Goal: Transaction & Acquisition: Purchase product/service

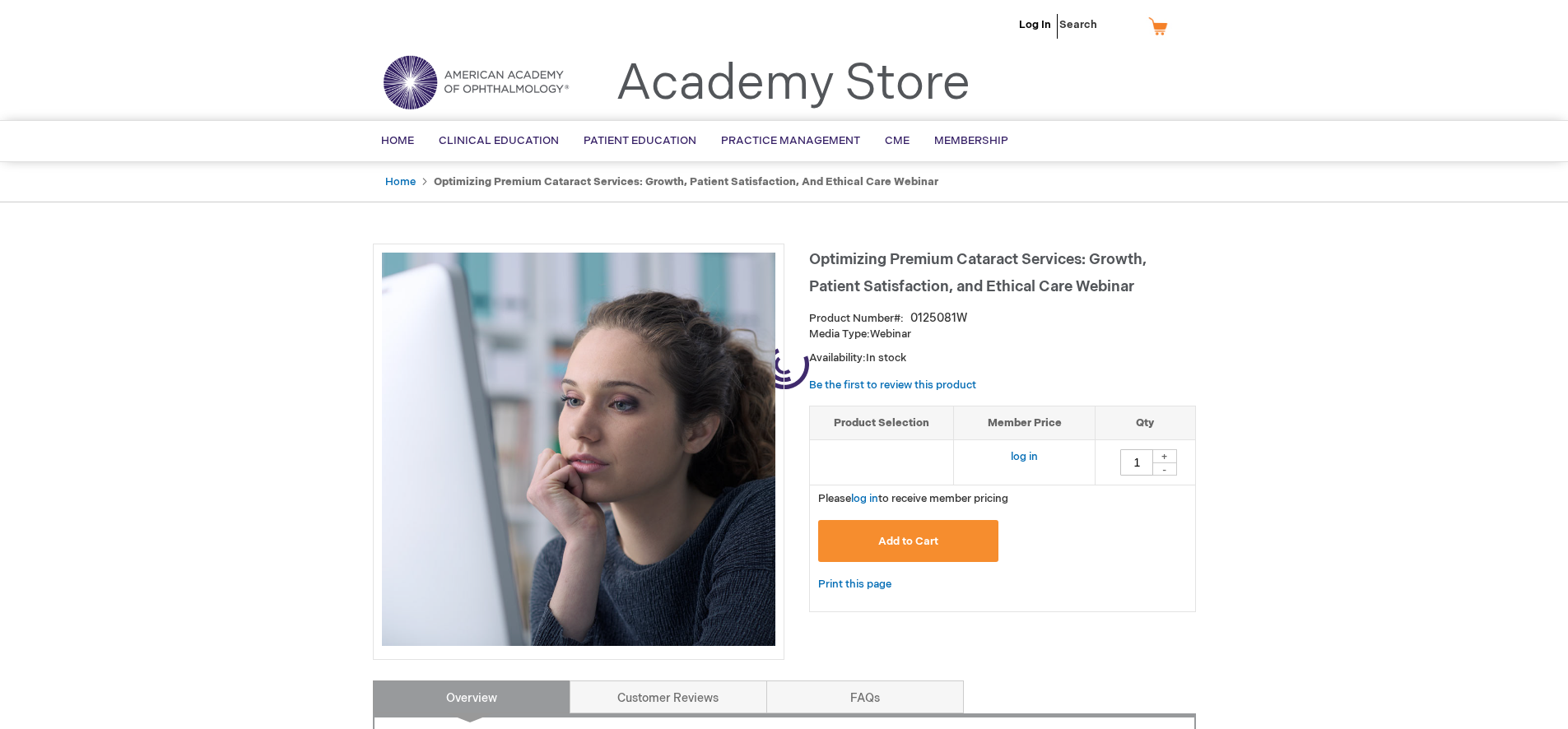
type input "0"
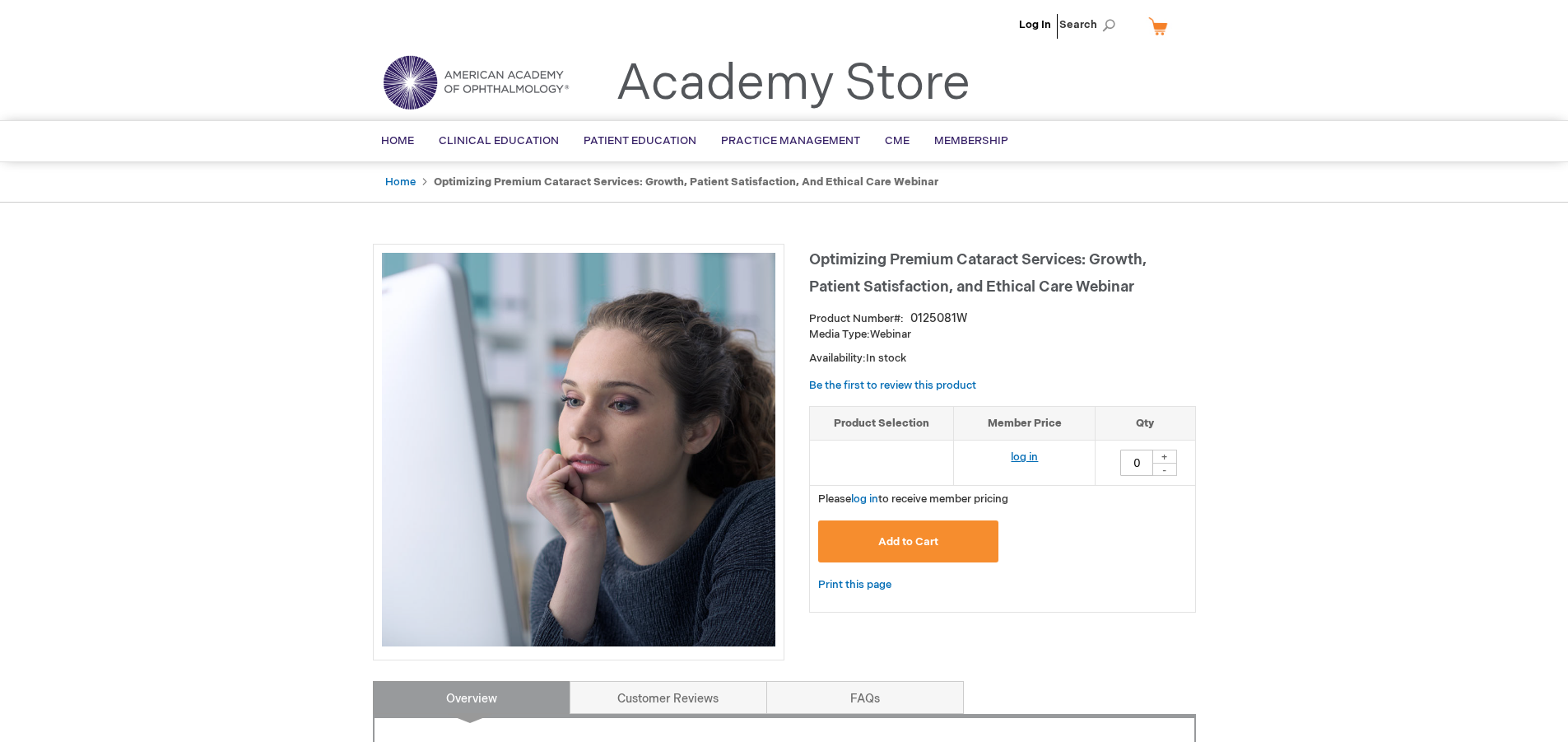
click at [1019, 455] on link "log in" at bounding box center [1024, 457] width 27 height 13
click at [923, 555] on button "Add to Cart" at bounding box center [908, 541] width 181 height 42
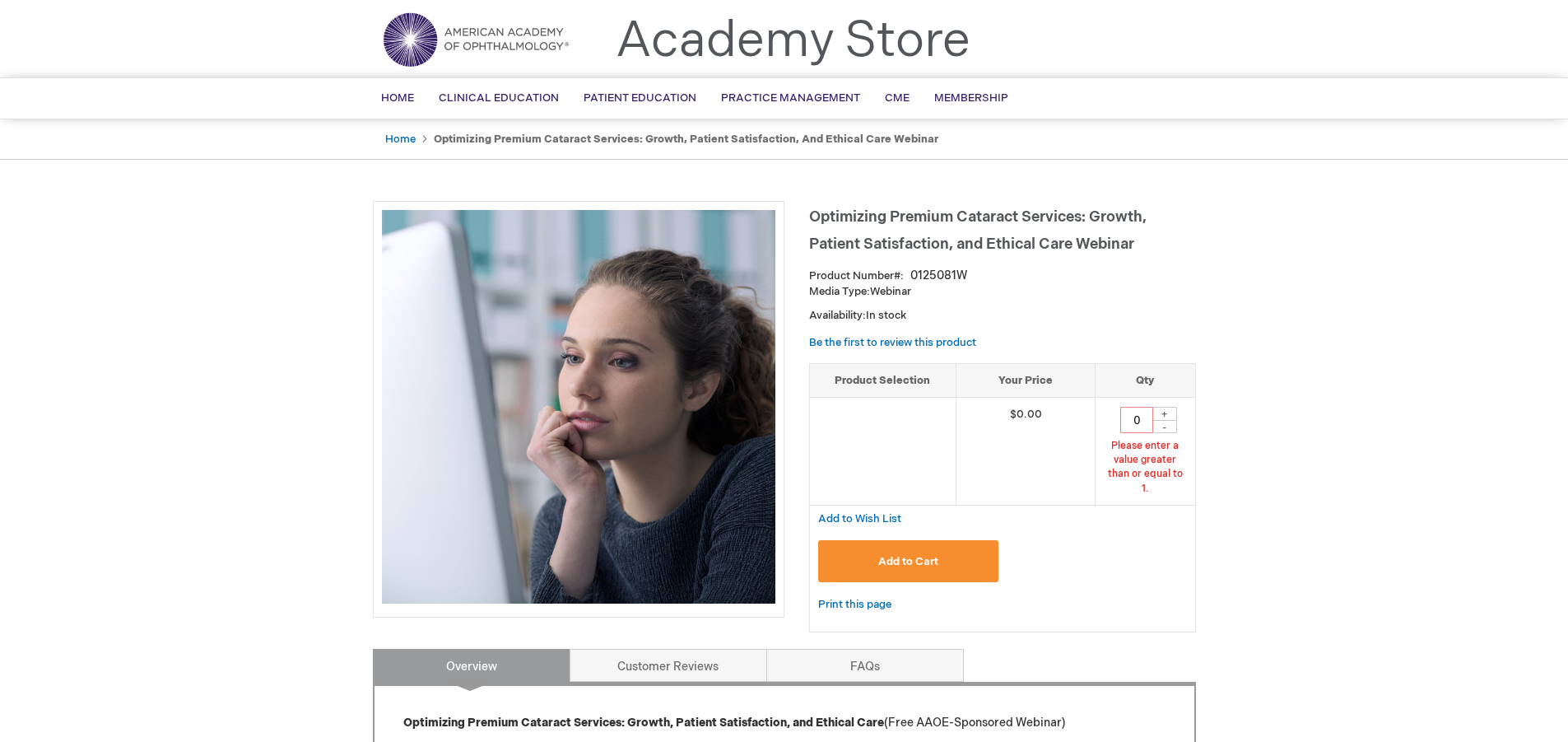
scroll to position [79, 0]
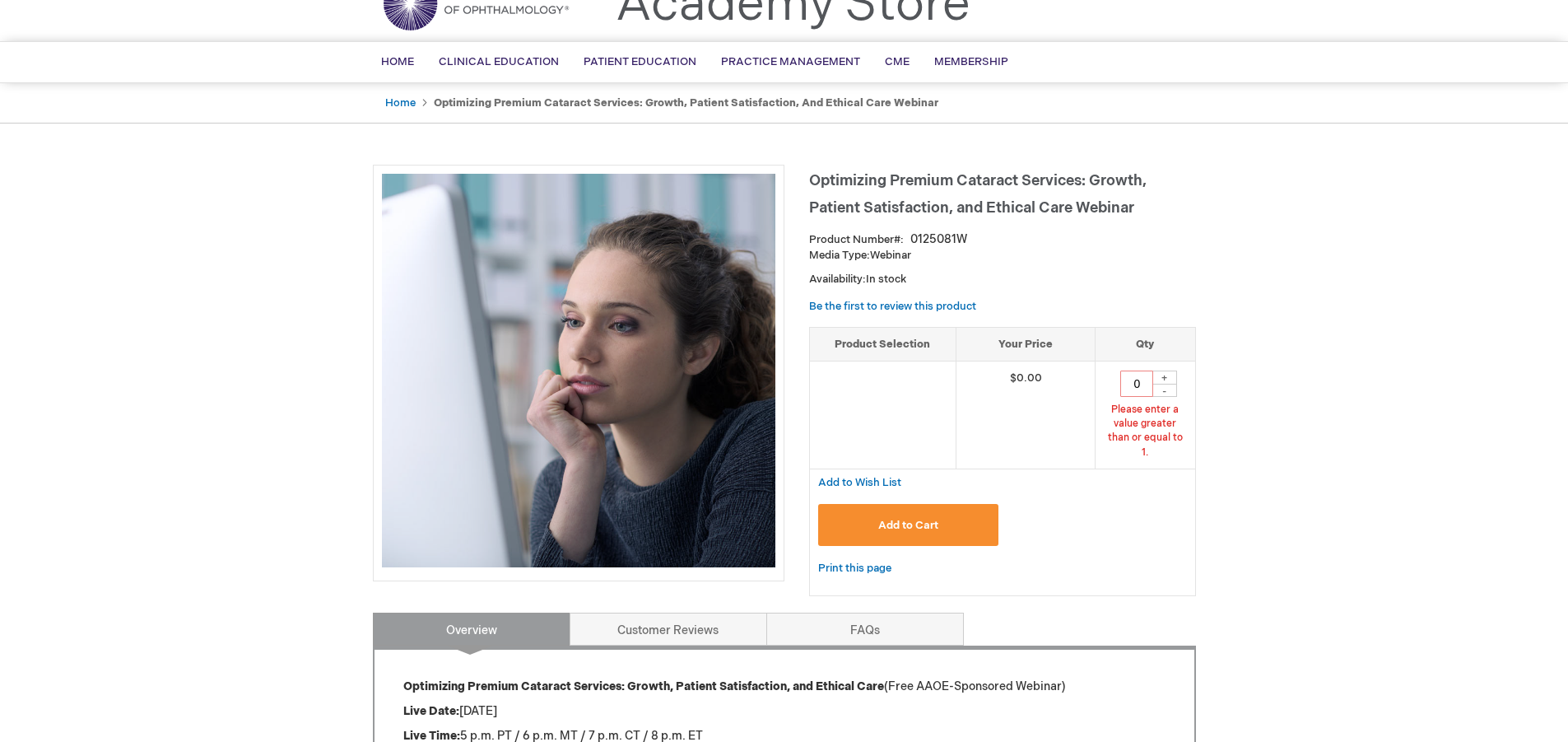
click at [1166, 376] on div "+" at bounding box center [1165, 377] width 25 height 14
type input "1"
click at [937, 519] on span "Add to Cart" at bounding box center [908, 525] width 60 height 13
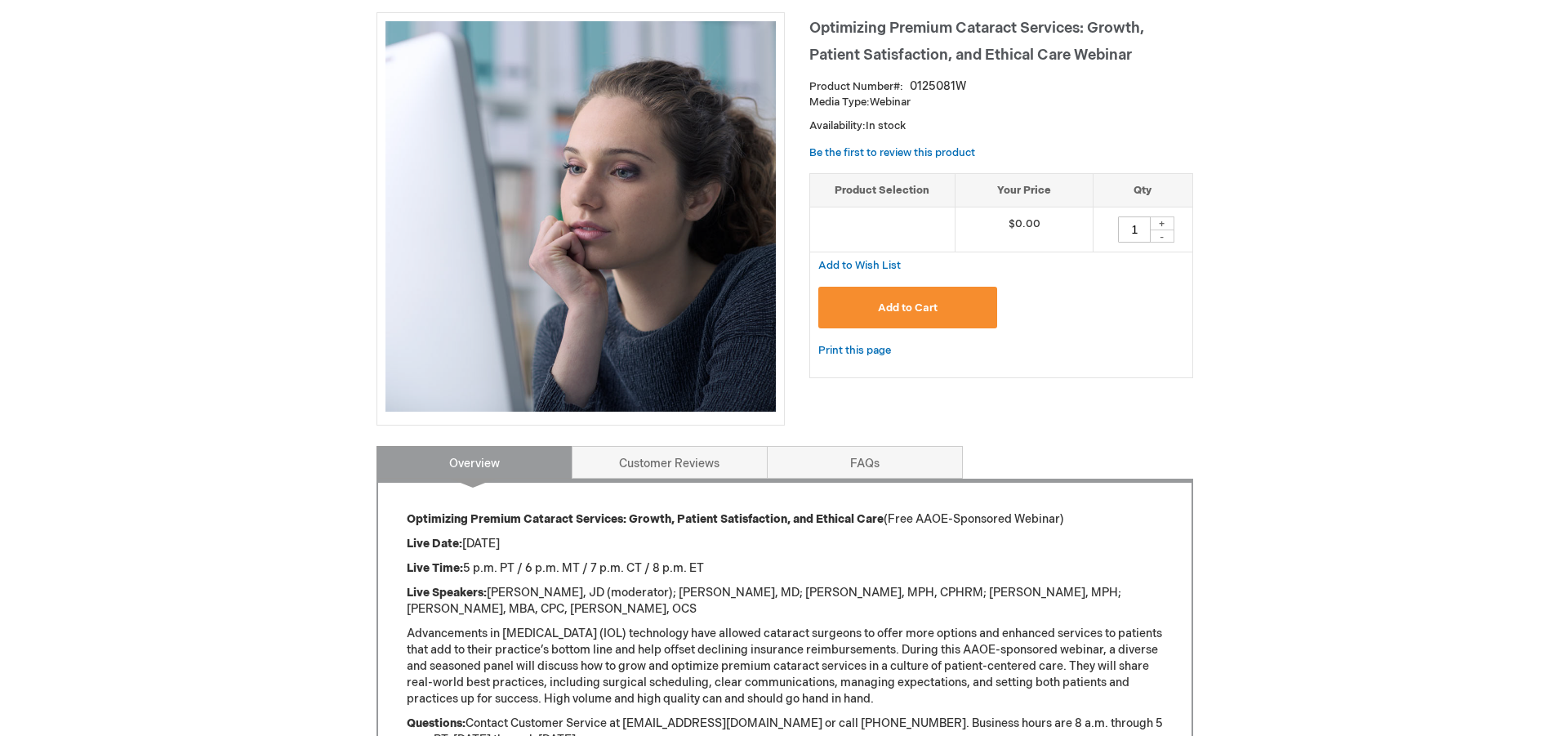
scroll to position [0, 0]
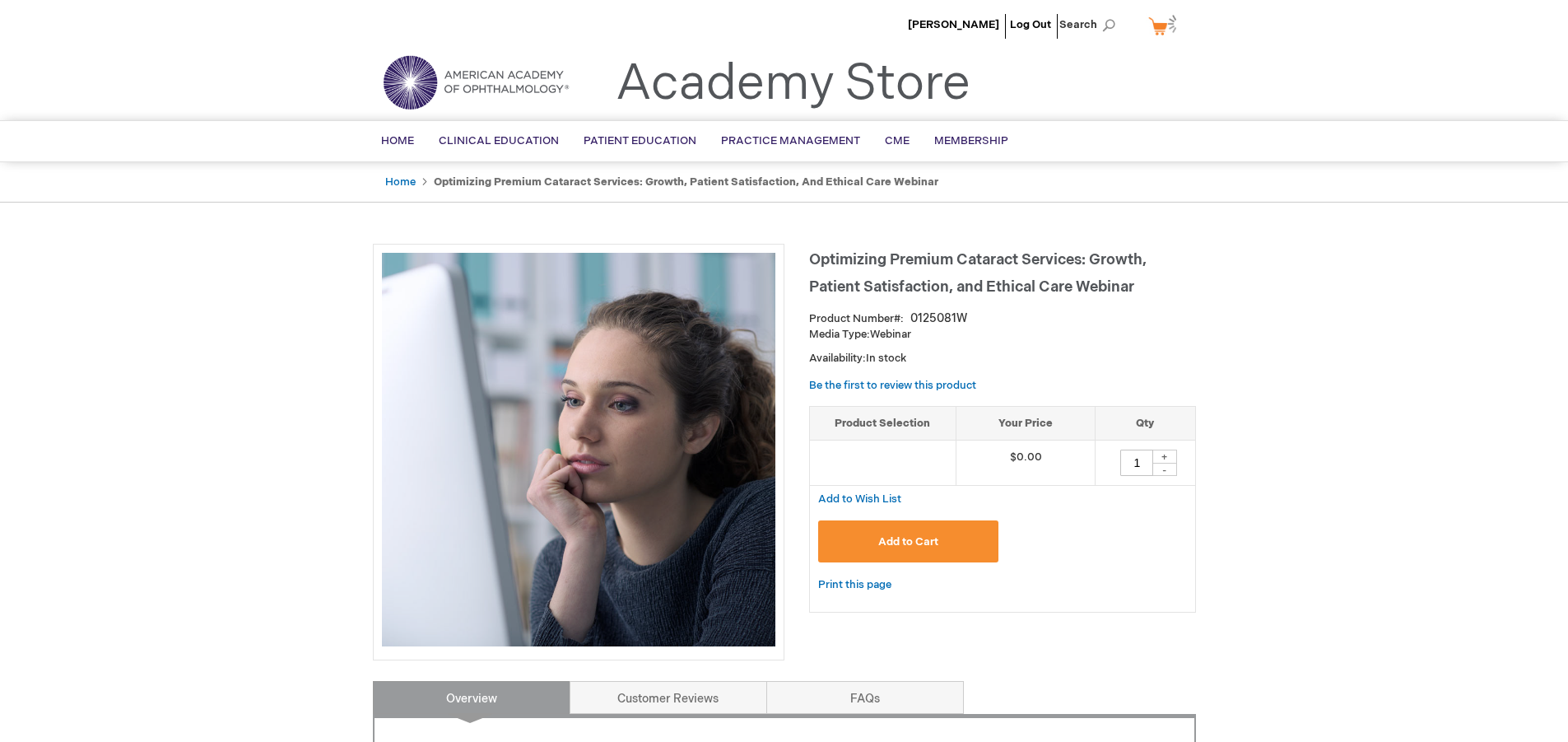
click at [944, 543] on button "Add to Cart" at bounding box center [908, 541] width 181 height 42
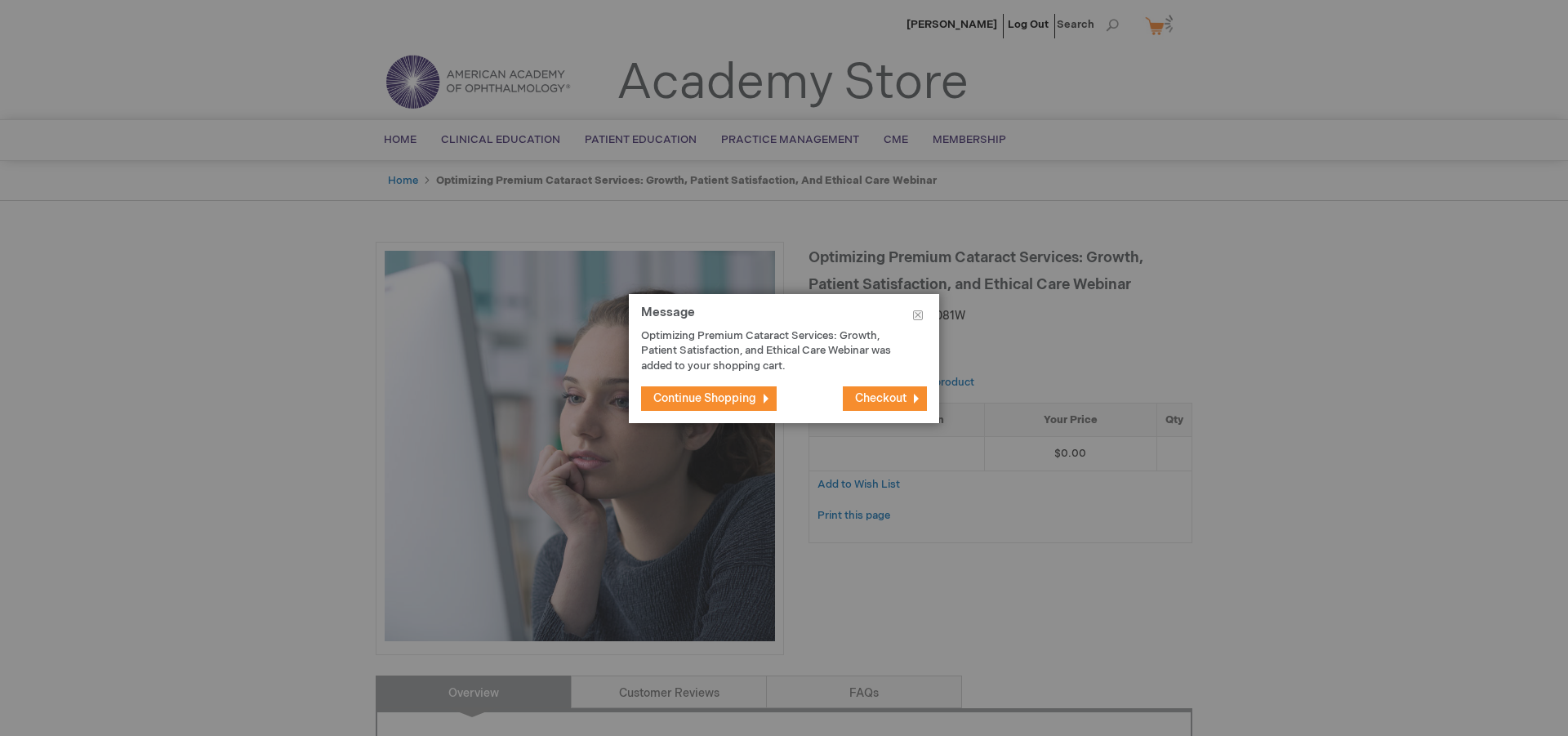
click at [886, 403] on span "Checkout" at bounding box center [881, 398] width 51 height 14
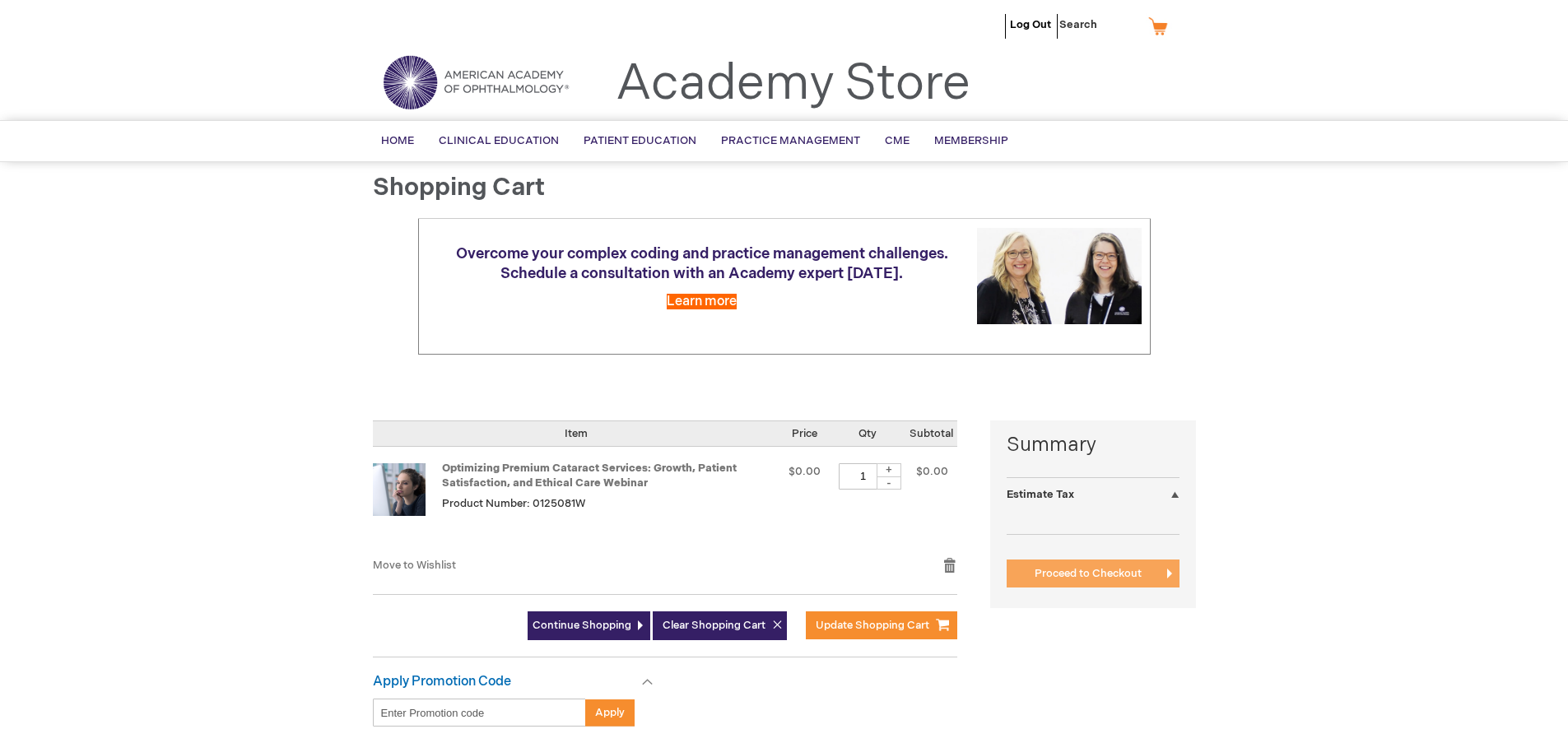
click at [1088, 566] on span "Proceed to Checkout" at bounding box center [1088, 573] width 107 height 13
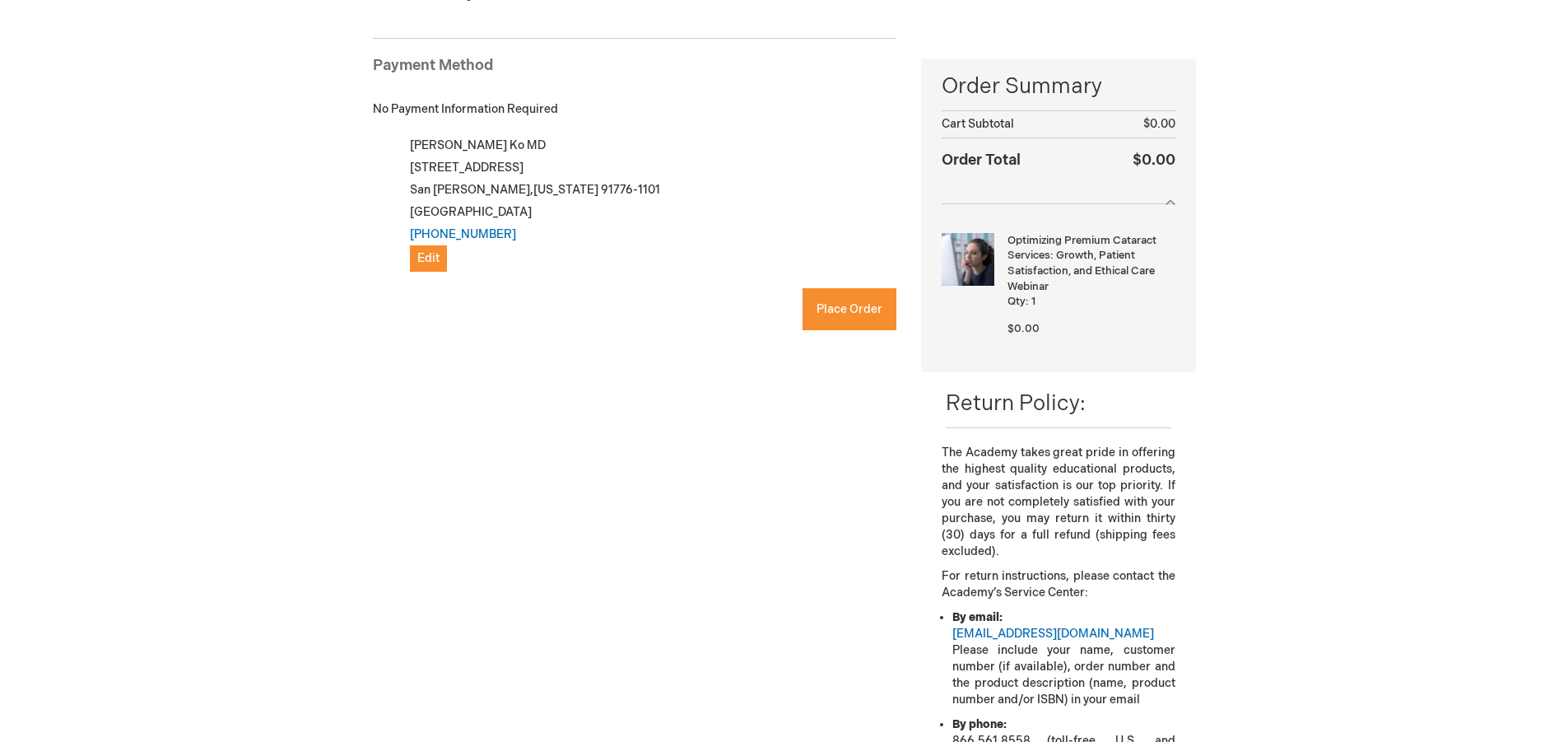
scroll to position [233, 0]
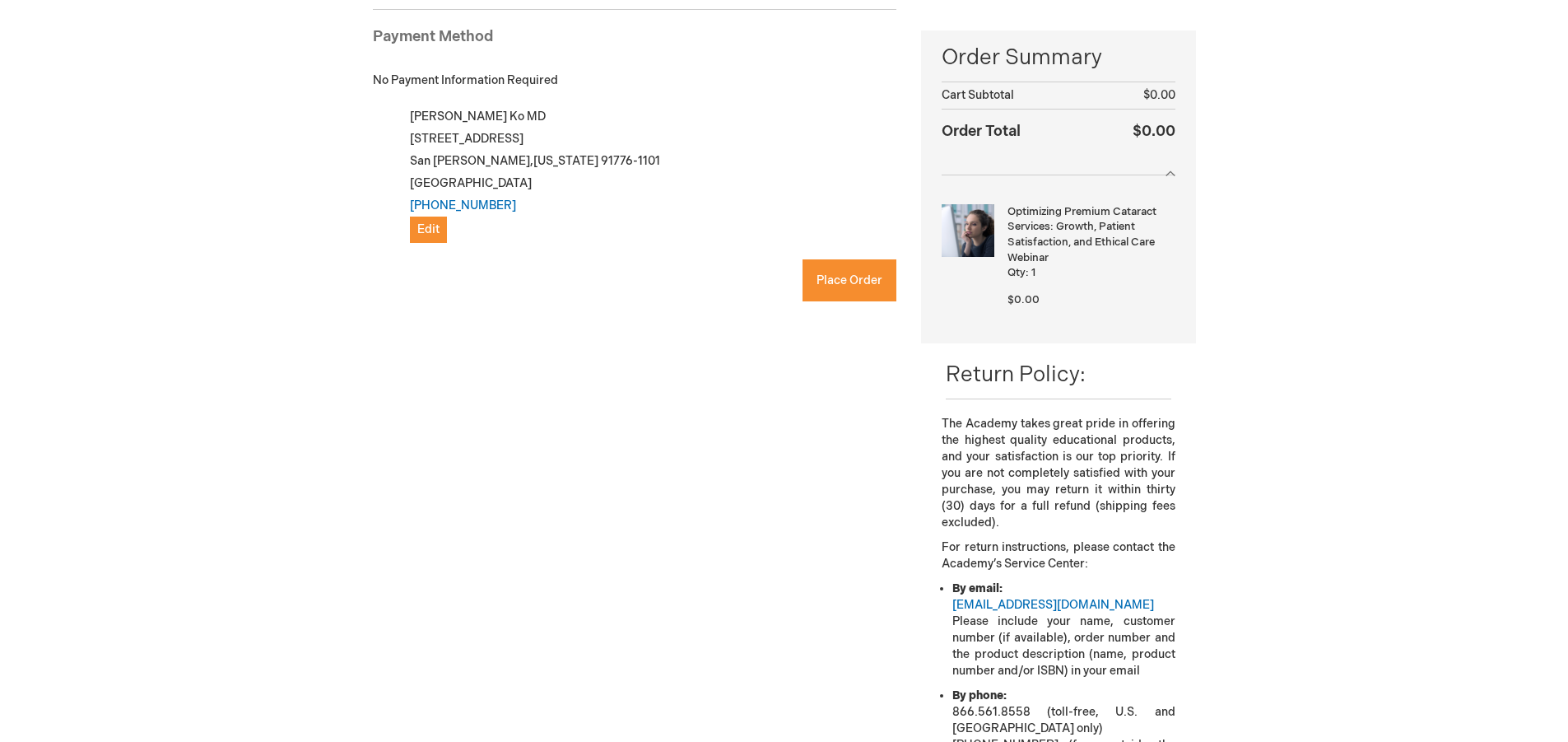
checkbox input "true"
click at [834, 281] on span "Place Order" at bounding box center [849, 280] width 66 height 14
